Goal: Browse casually

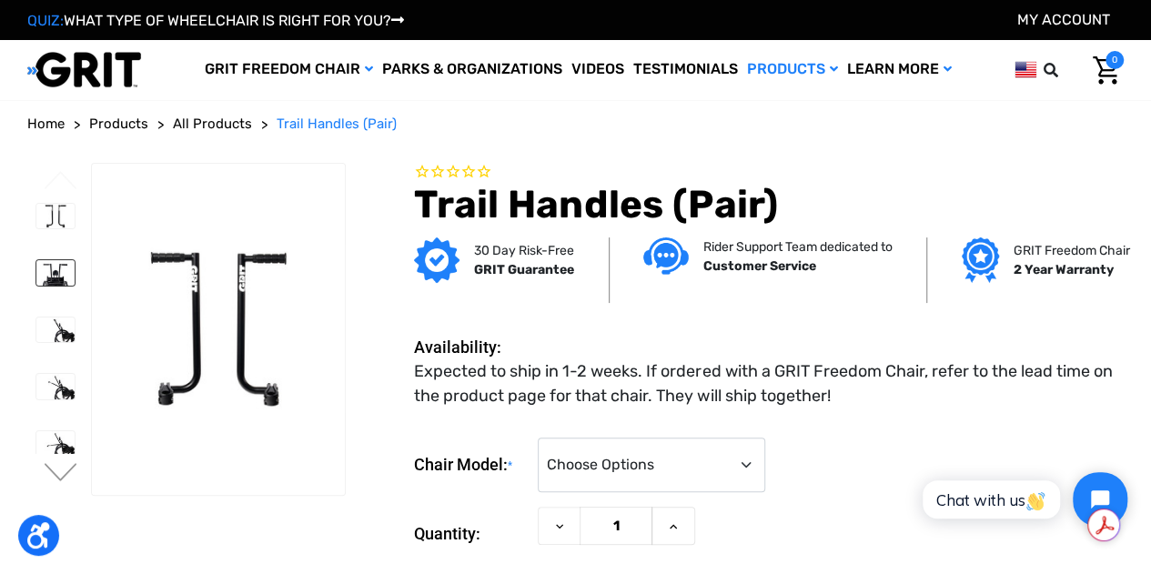
click at [66, 264] on img at bounding box center [55, 272] width 38 height 25
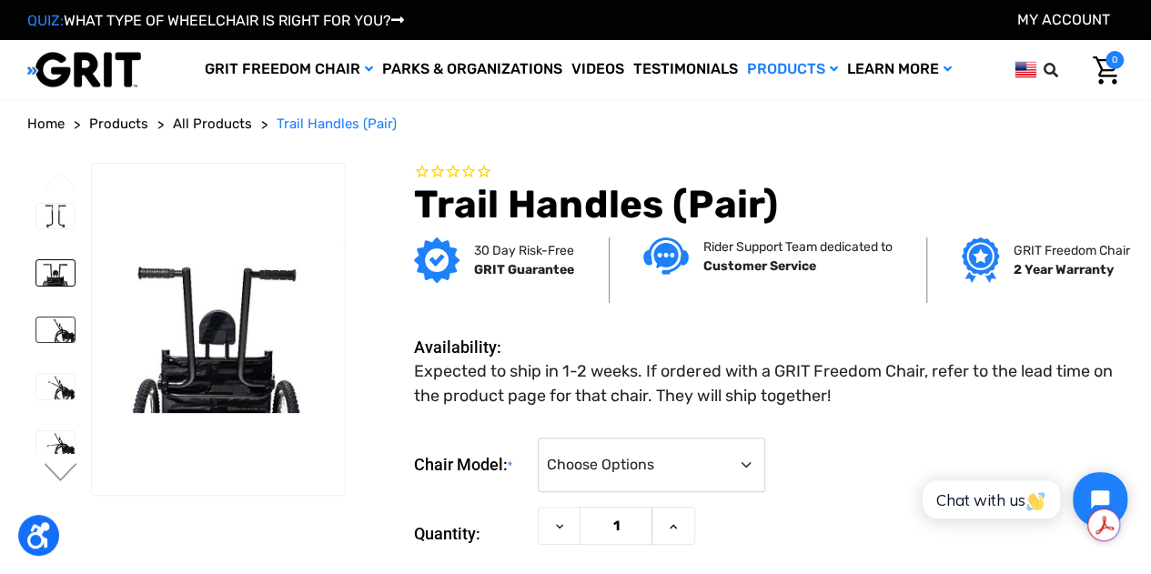
click at [59, 319] on img at bounding box center [55, 330] width 38 height 25
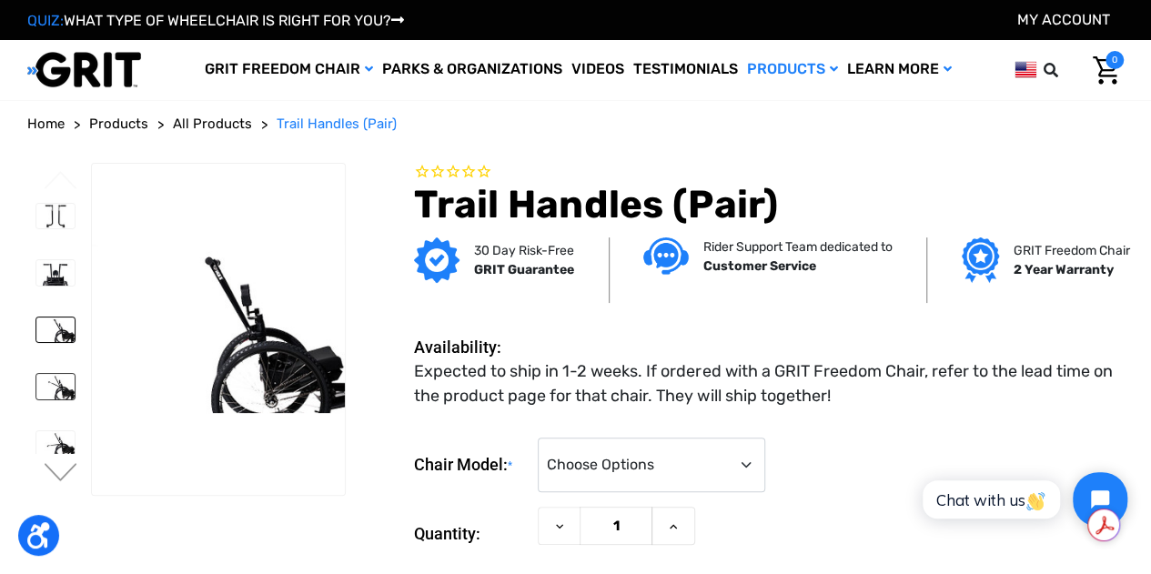
click at [52, 374] on img at bounding box center [55, 386] width 38 height 25
click at [54, 431] on img at bounding box center [55, 443] width 38 height 25
click at [52, 374] on img at bounding box center [55, 386] width 38 height 25
click at [62, 318] on img at bounding box center [55, 330] width 38 height 25
click at [56, 227] on li at bounding box center [54, 217] width 55 height 44
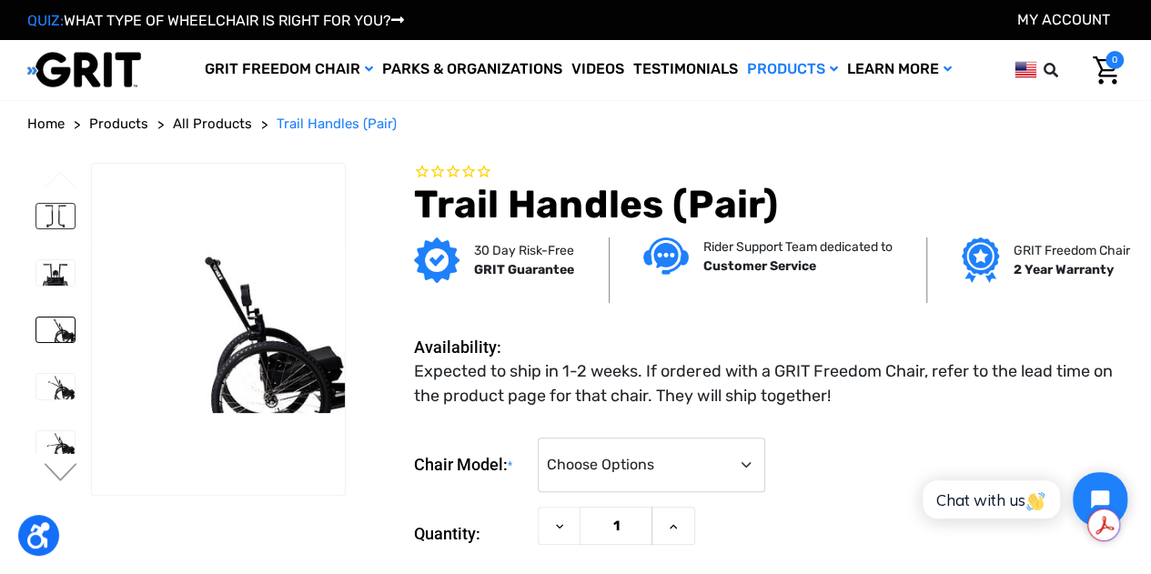
click at [55, 216] on img at bounding box center [55, 216] width 38 height 25
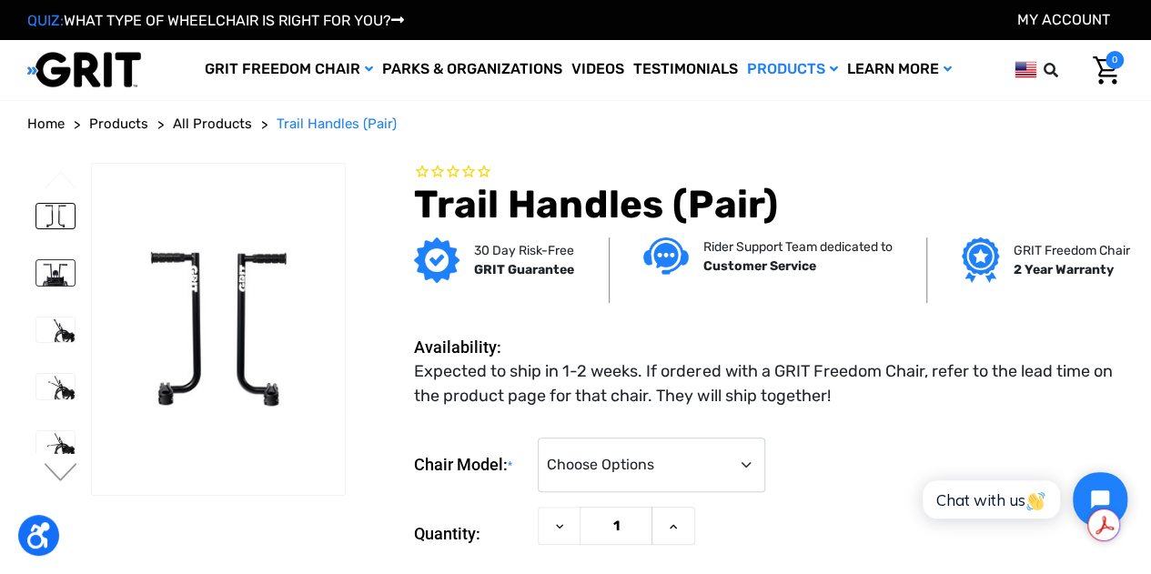
click at [57, 263] on img at bounding box center [55, 272] width 38 height 25
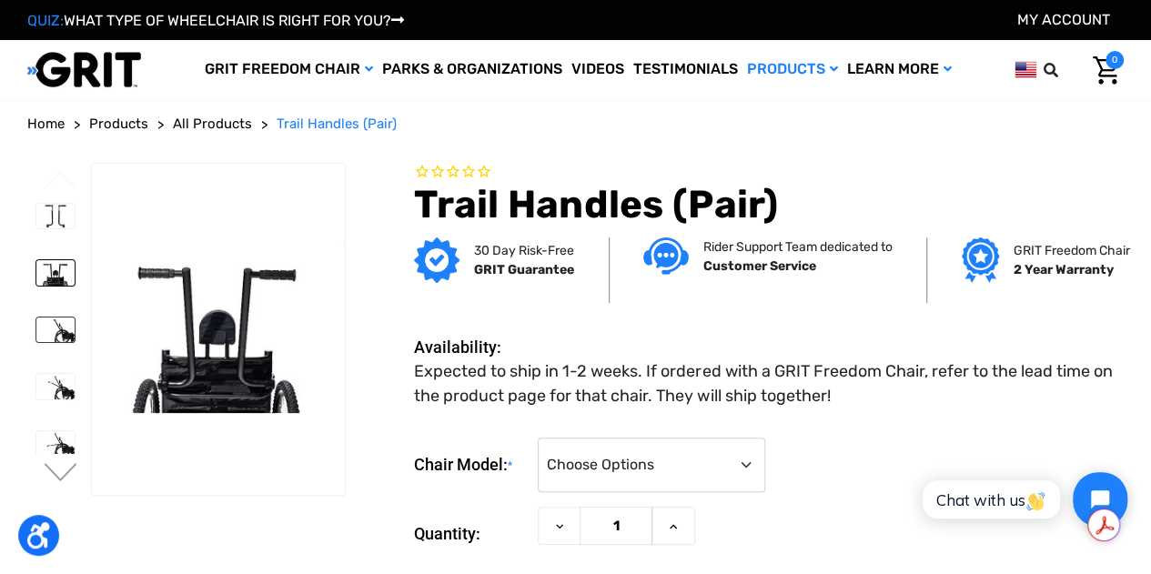
click at [63, 318] on img at bounding box center [55, 330] width 38 height 25
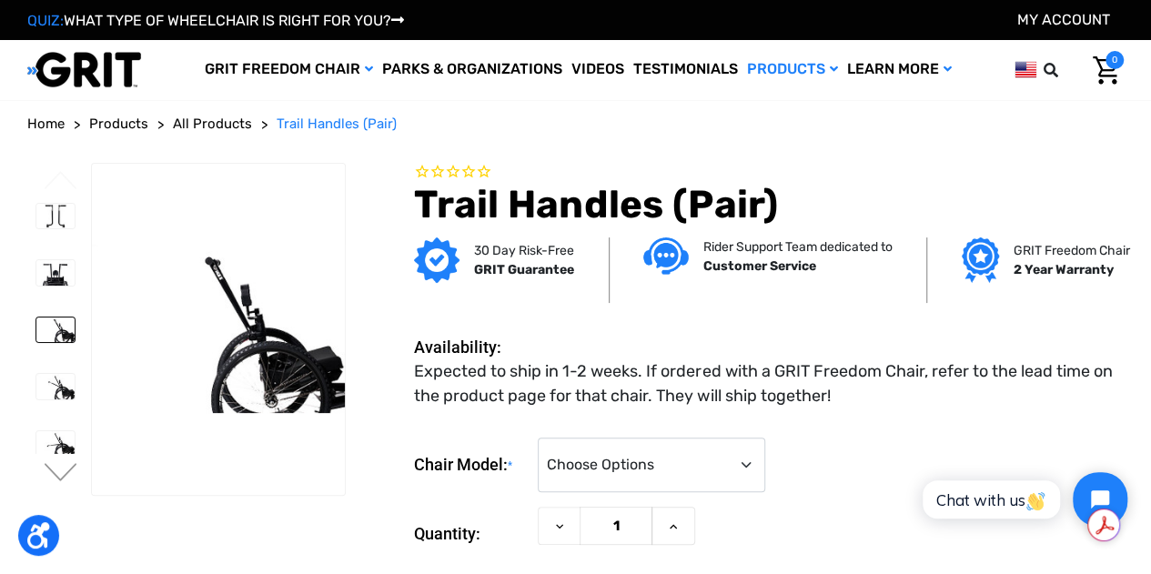
click at [53, 383] on li at bounding box center [54, 387] width 55 height 44
click at [60, 374] on img at bounding box center [55, 386] width 38 height 25
click at [62, 431] on img at bounding box center [55, 443] width 38 height 25
click at [56, 217] on img at bounding box center [55, 216] width 38 height 25
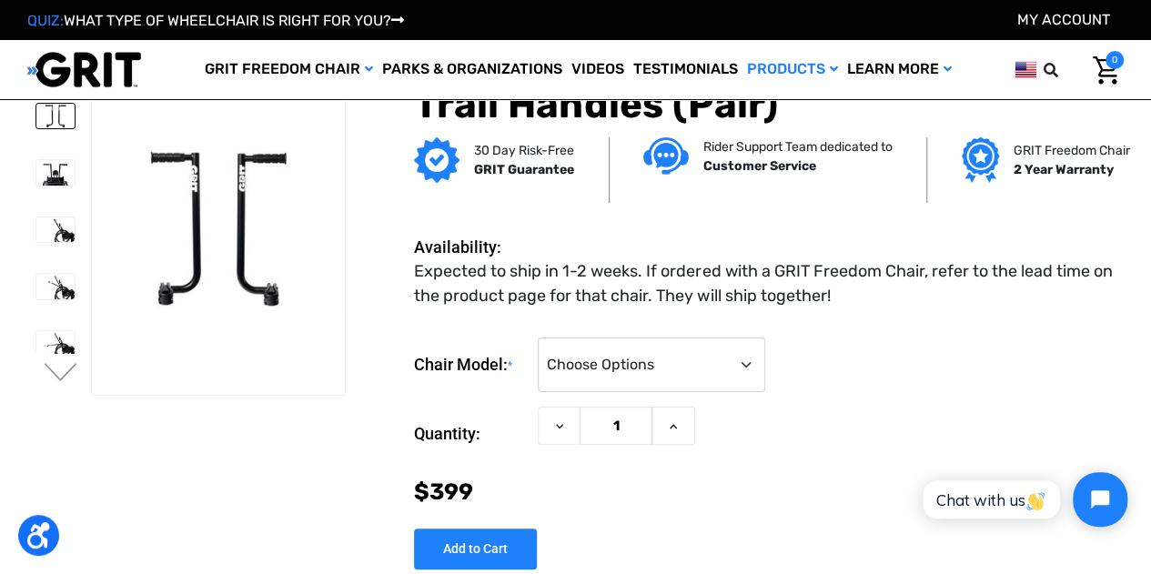
scroll to position [502, 0]
